Goal: Information Seeking & Learning: Learn about a topic

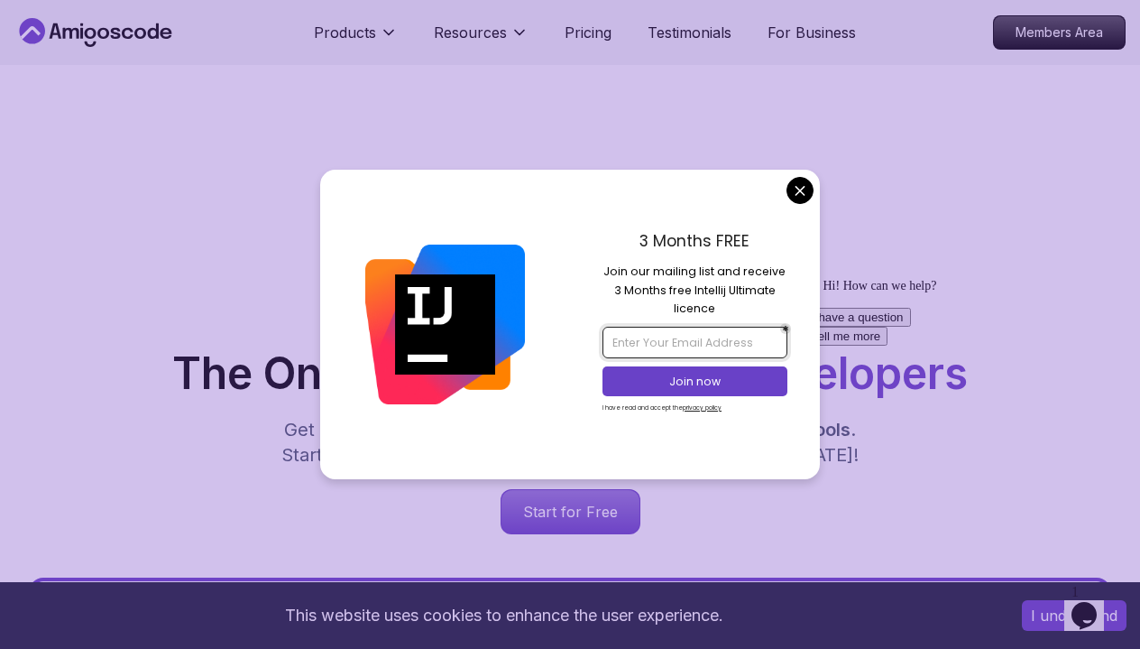
click at [641, 336] on input "email" at bounding box center [695, 342] width 184 height 31
type input "ن"
type input "[EMAIL_ADDRESS][DOMAIN_NAME]"
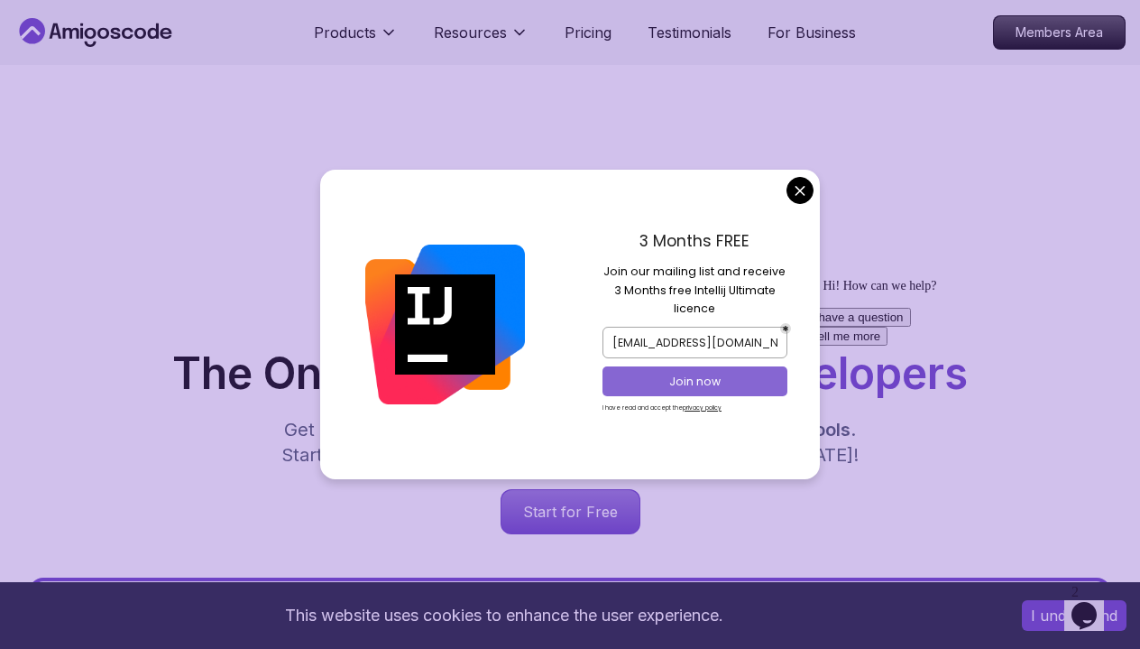
click at [694, 384] on p "Join now" at bounding box center [696, 381] width 150 height 16
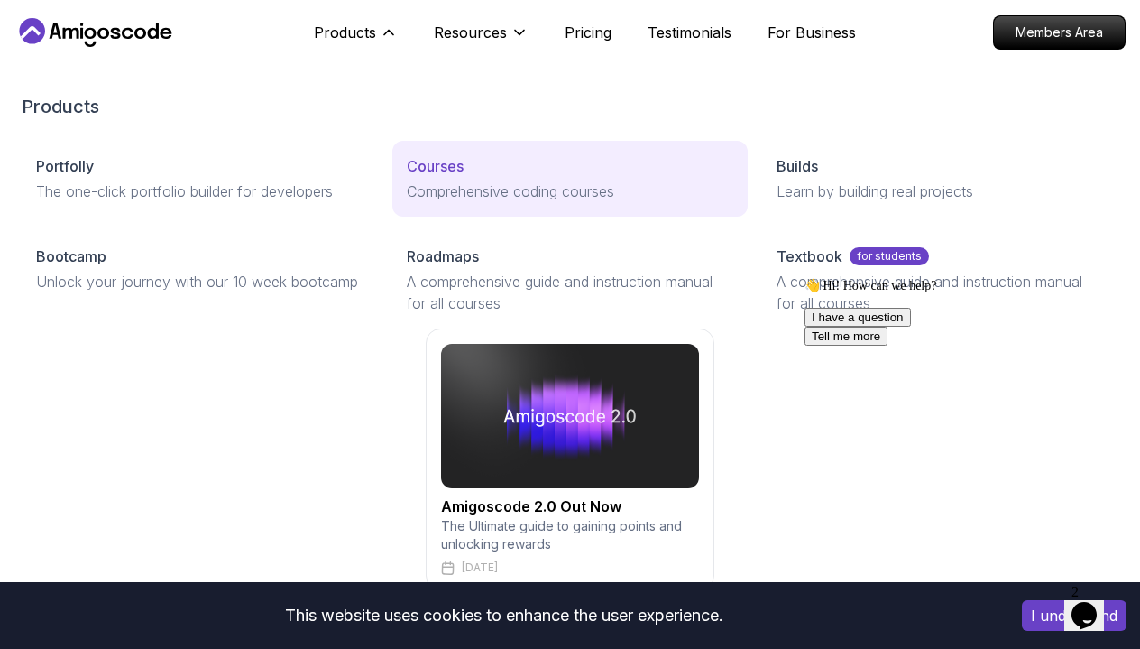
click at [443, 178] on link "Courses Comprehensive coding courses" at bounding box center [570, 179] width 356 height 76
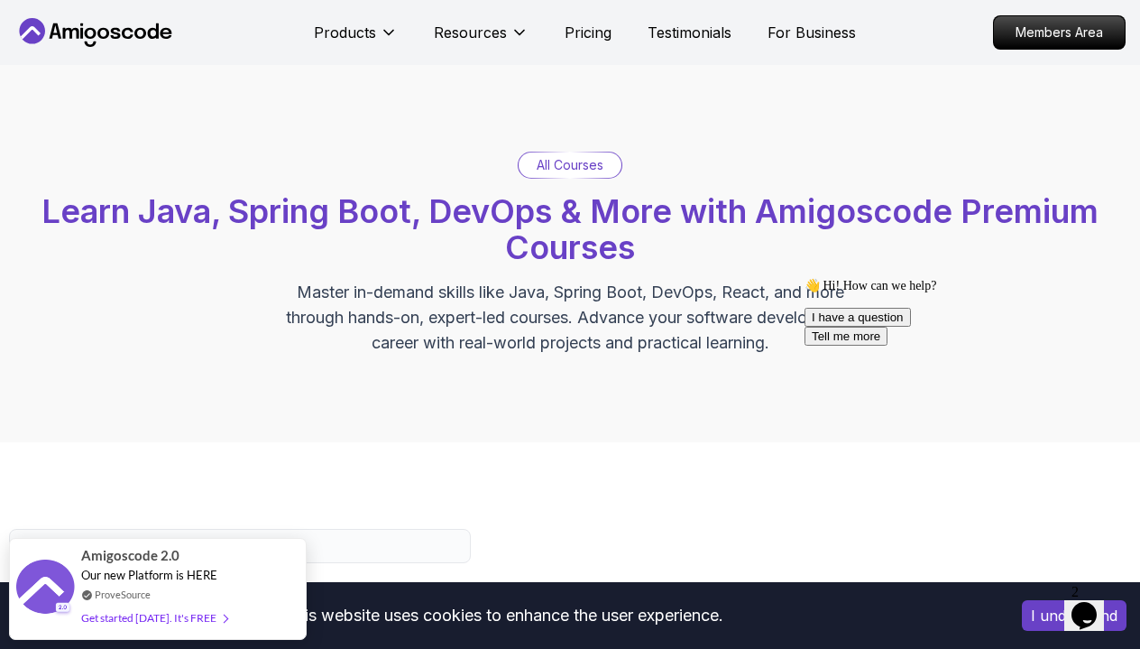
click at [603, 164] on p "All Courses" at bounding box center [570, 165] width 67 height 18
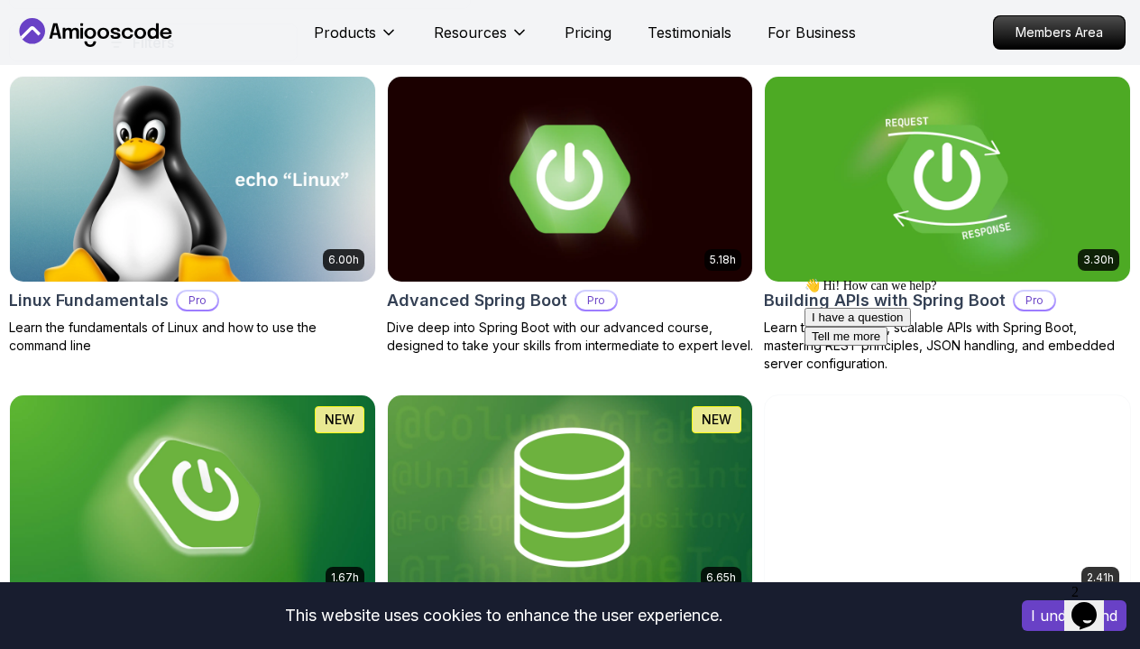
scroll to position [567, 0]
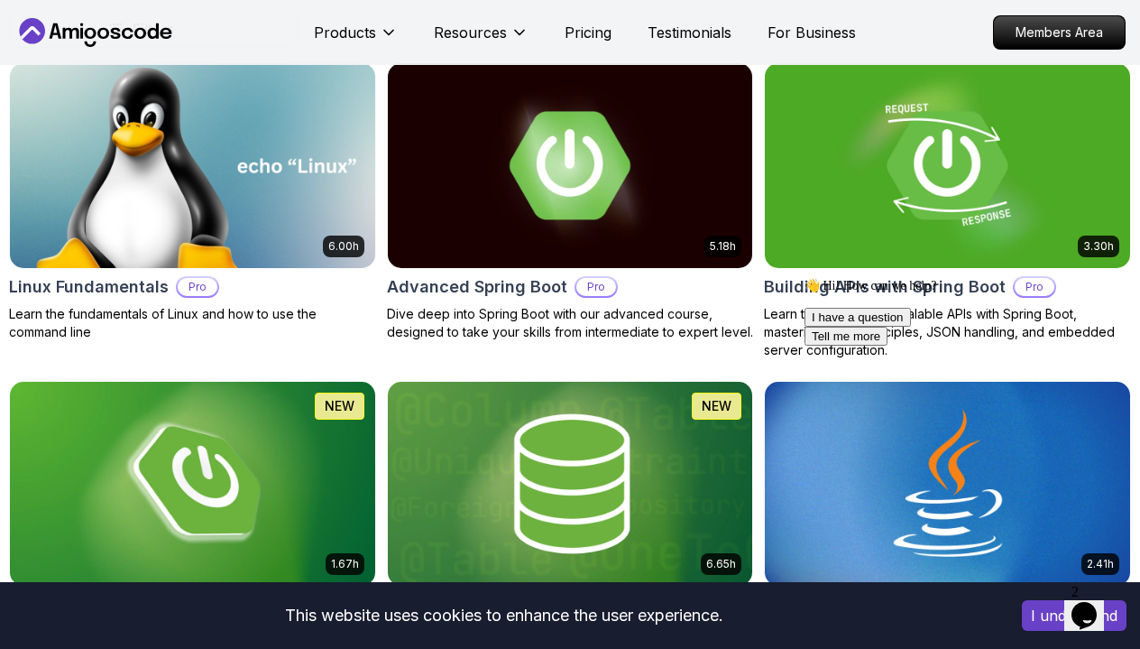
click at [223, 216] on img at bounding box center [192, 165] width 383 height 215
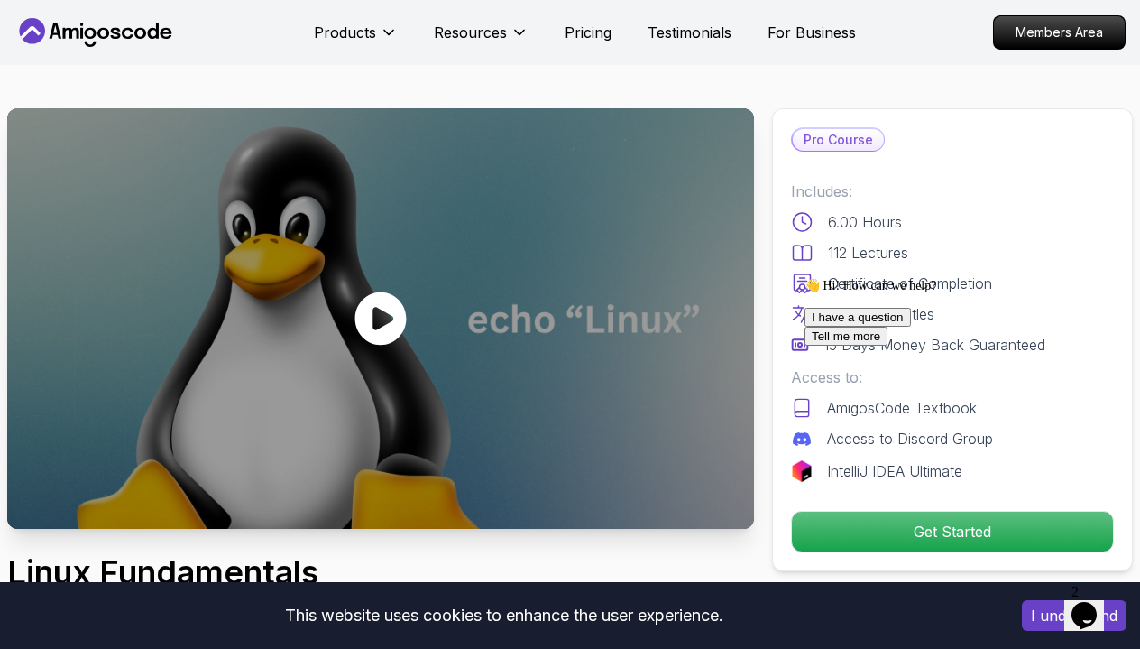
click at [423, 327] on div at bounding box center [380, 318] width 747 height 420
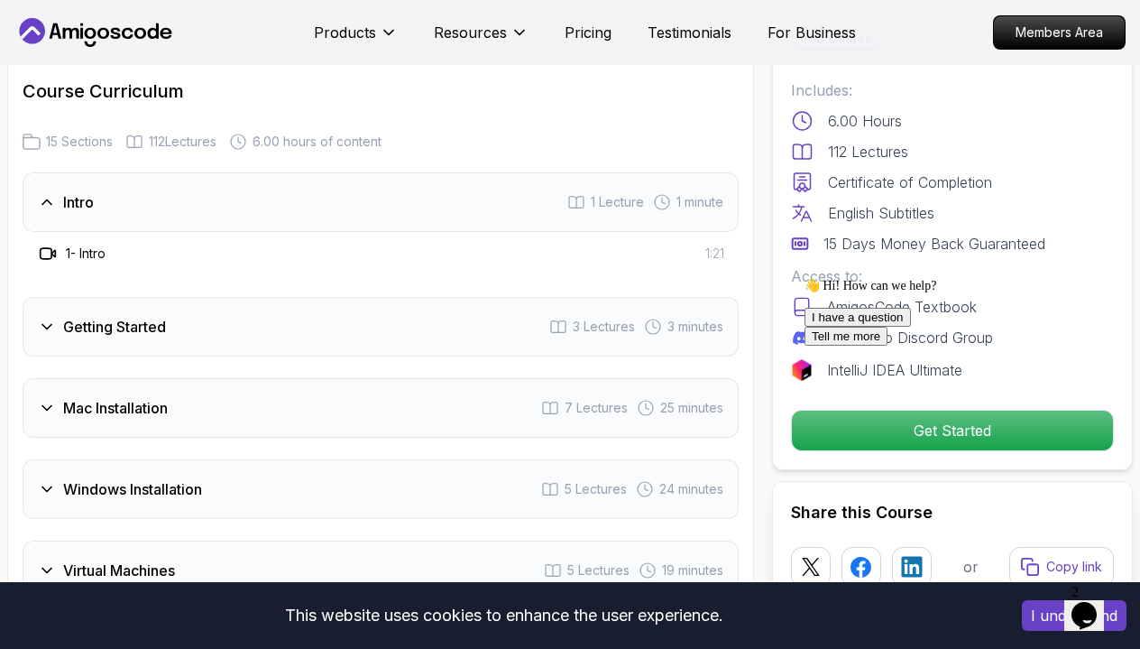
scroll to position [2409, 0]
click at [399, 313] on div "Getting Started 3 Lectures 3 minutes" at bounding box center [381, 326] width 716 height 60
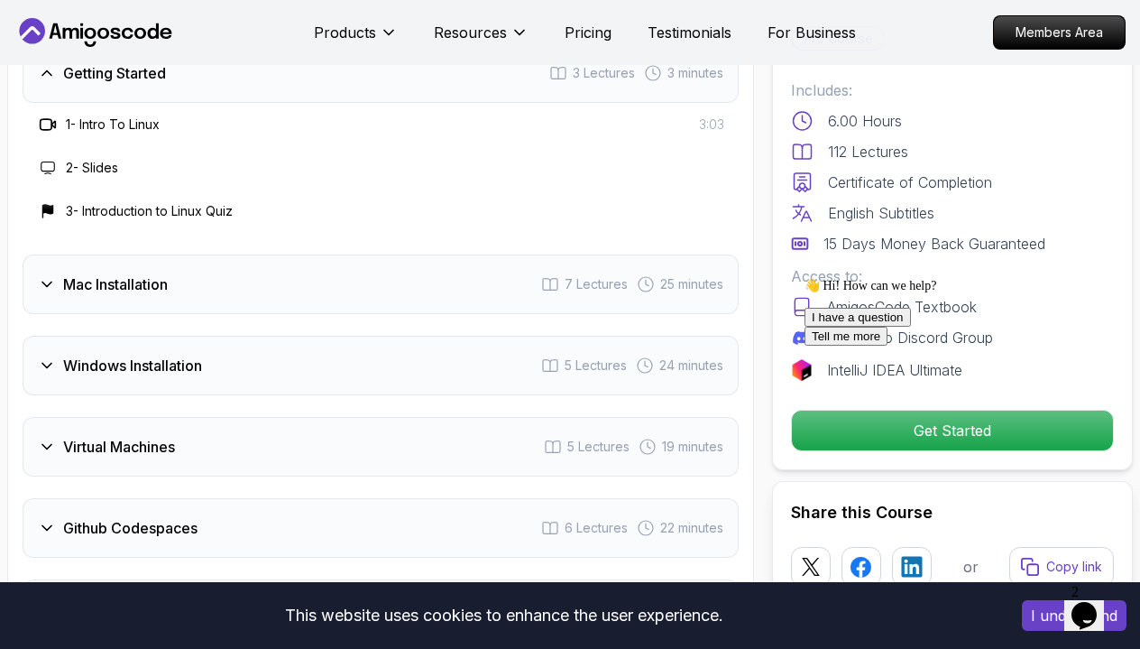
scroll to position [2633, 0]
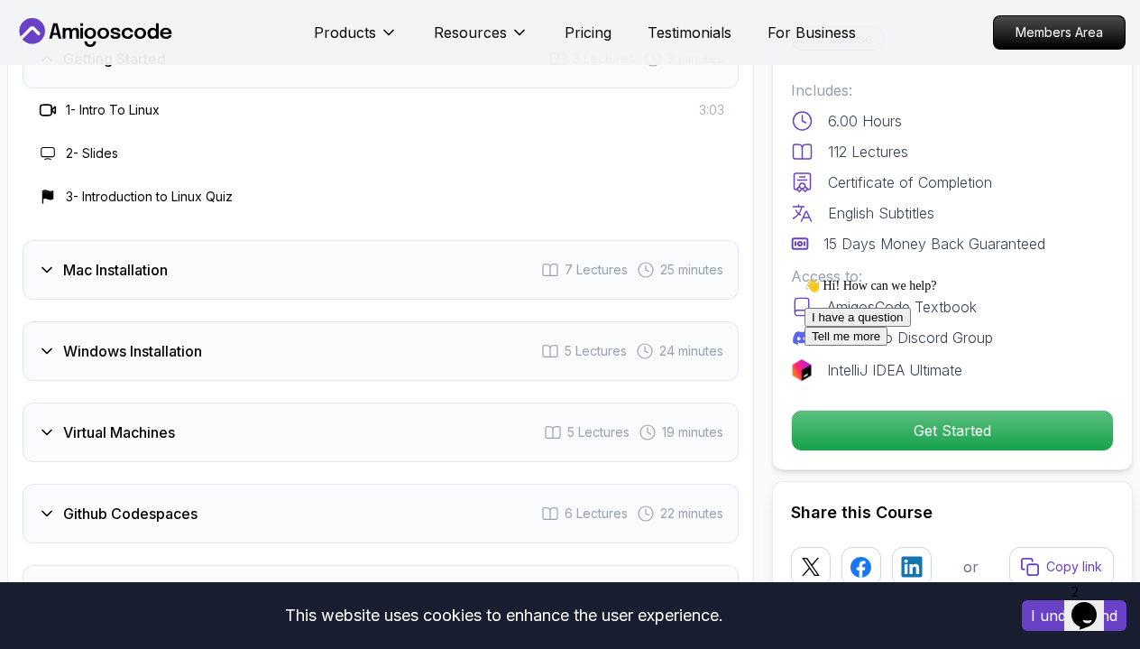
click at [394, 284] on div "Mac Installation 7 Lectures 25 minutes" at bounding box center [381, 270] width 716 height 60
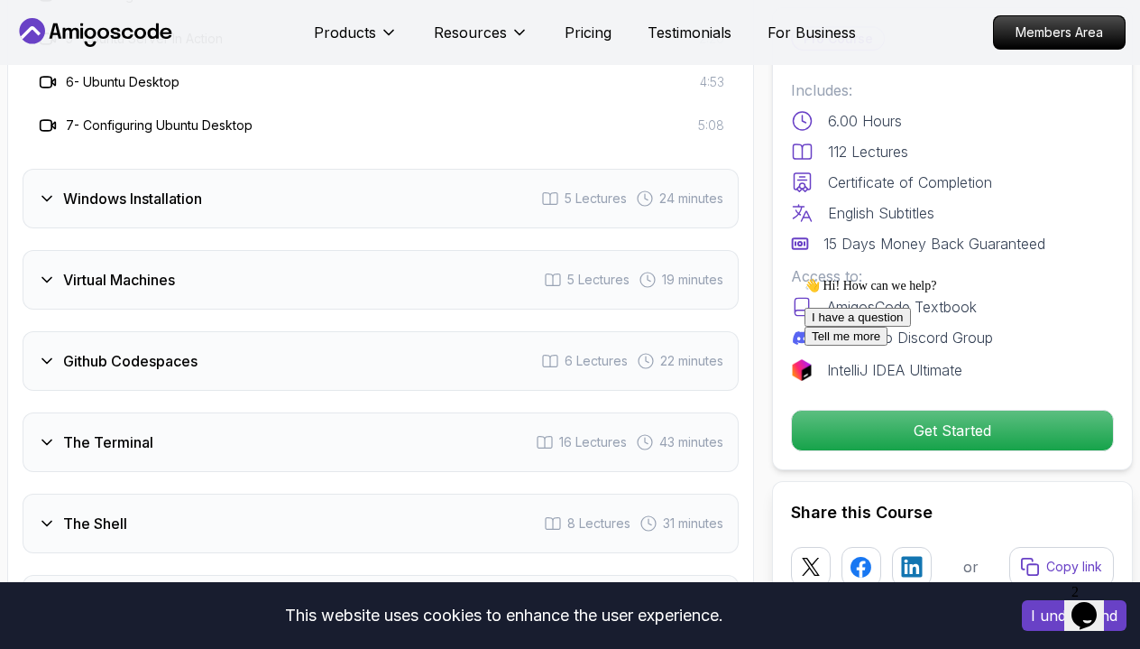
scroll to position [2960, 0]
click at [288, 208] on div "Windows Installation 5 Lectures 24 minutes" at bounding box center [381, 197] width 716 height 60
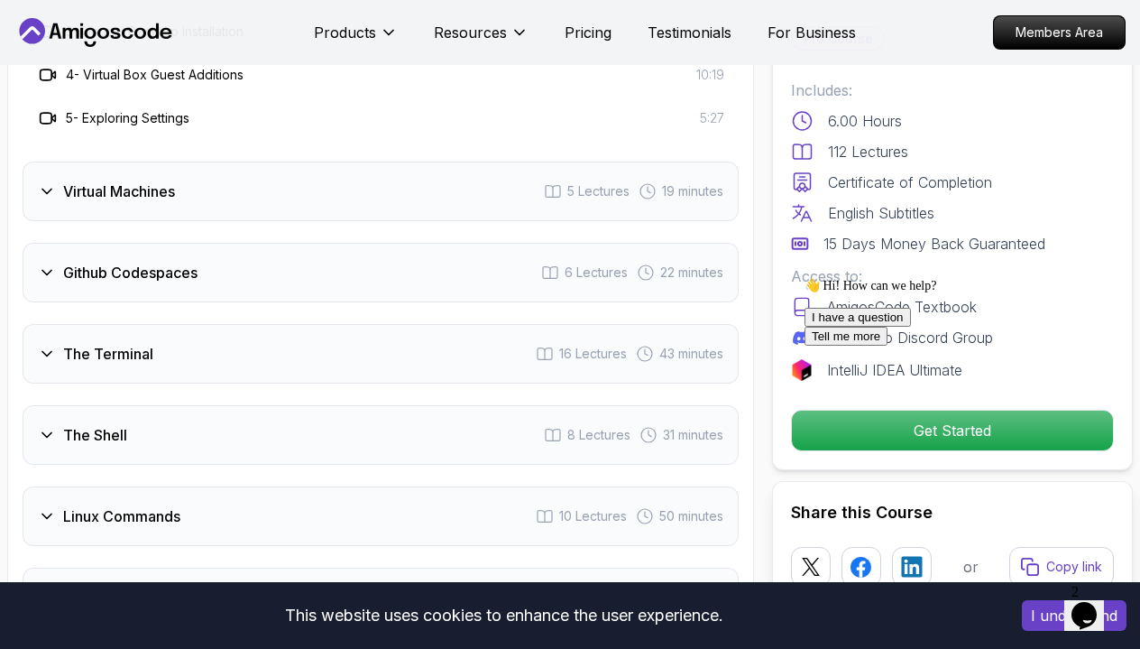
click at [225, 217] on div "Virtual Machines 5 Lectures 19 minutes" at bounding box center [381, 191] width 716 height 60
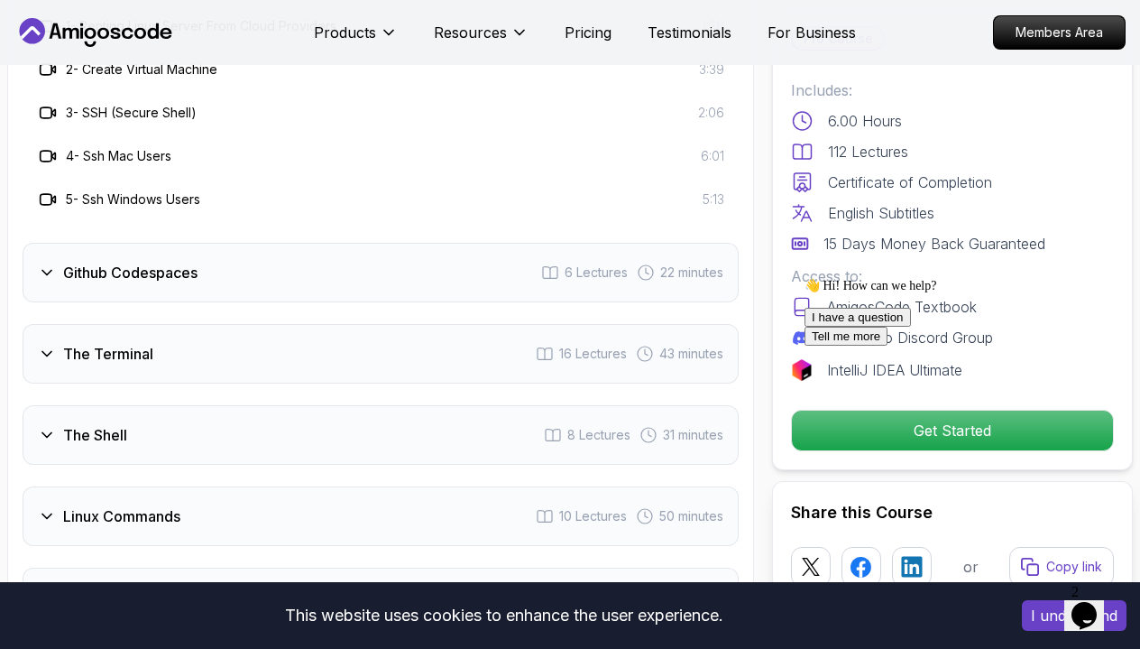
click at [214, 288] on div "Github Codespaces 6 Lectures 22 minutes" at bounding box center [381, 273] width 716 height 60
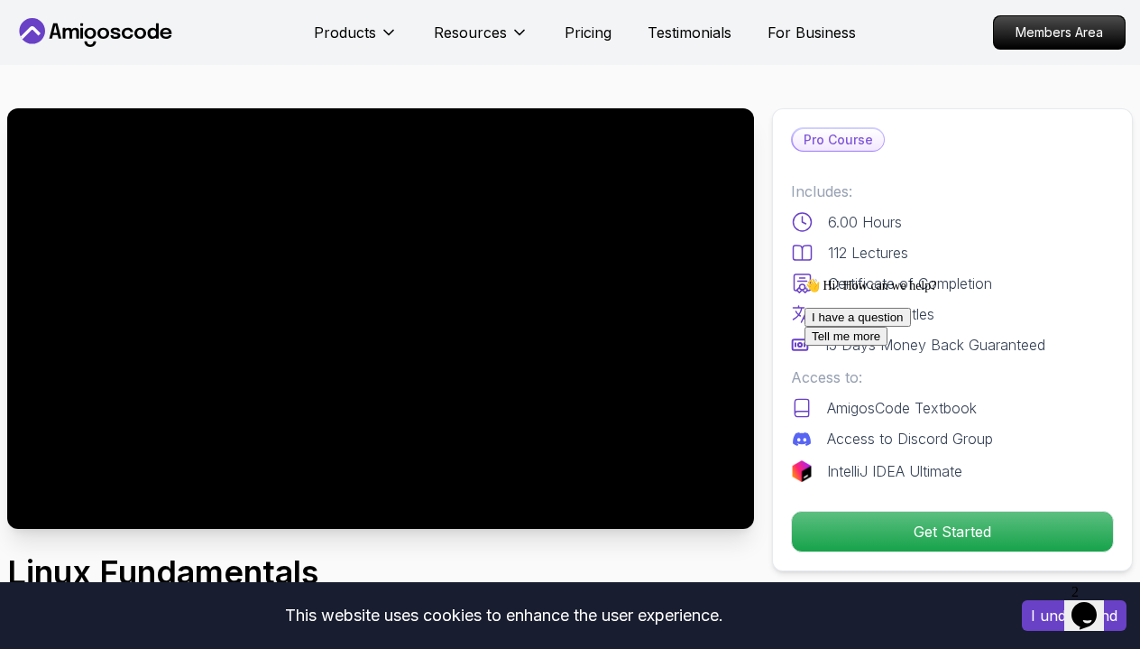
scroll to position [0, 0]
